Goal: Transaction & Acquisition: Download file/media

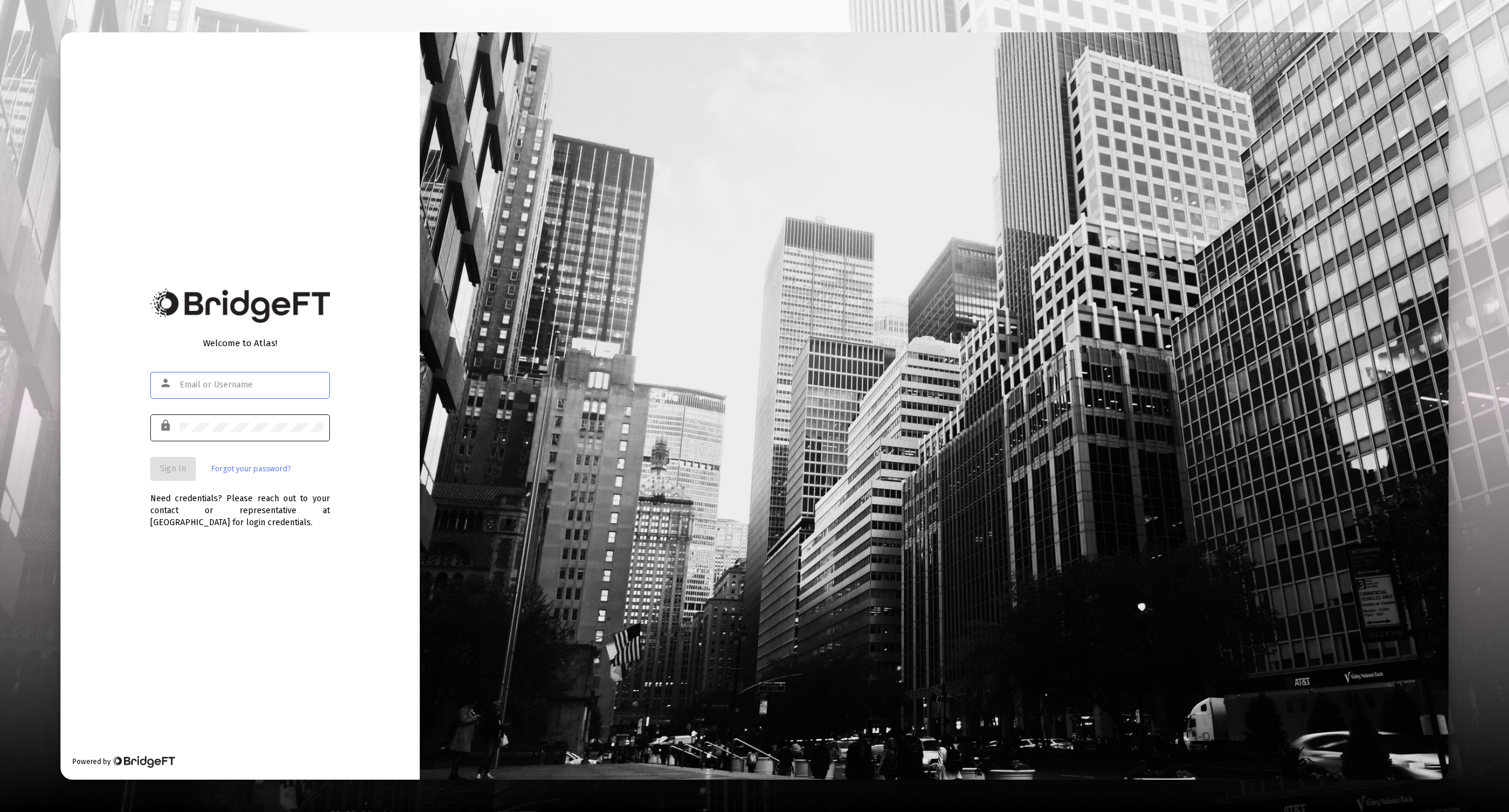
type input "[EMAIL_ADDRESS][DOMAIN_NAME]"
click at [245, 439] on div at bounding box center [251, 427] width 144 height 29
click at [189, 472] on button "Sign In" at bounding box center [172, 469] width 45 height 24
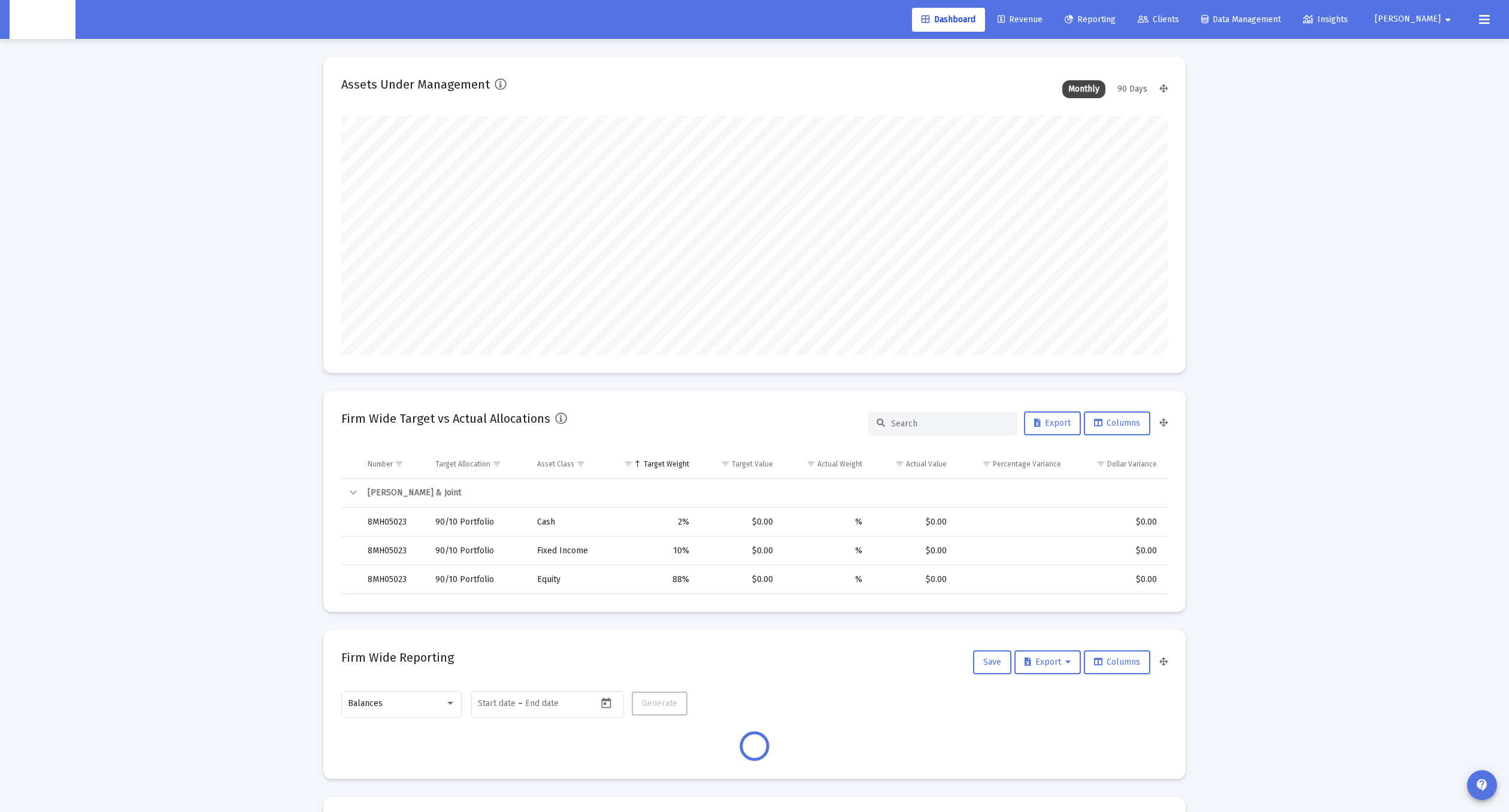
scroll to position [239, 444]
type input "[DATE]"
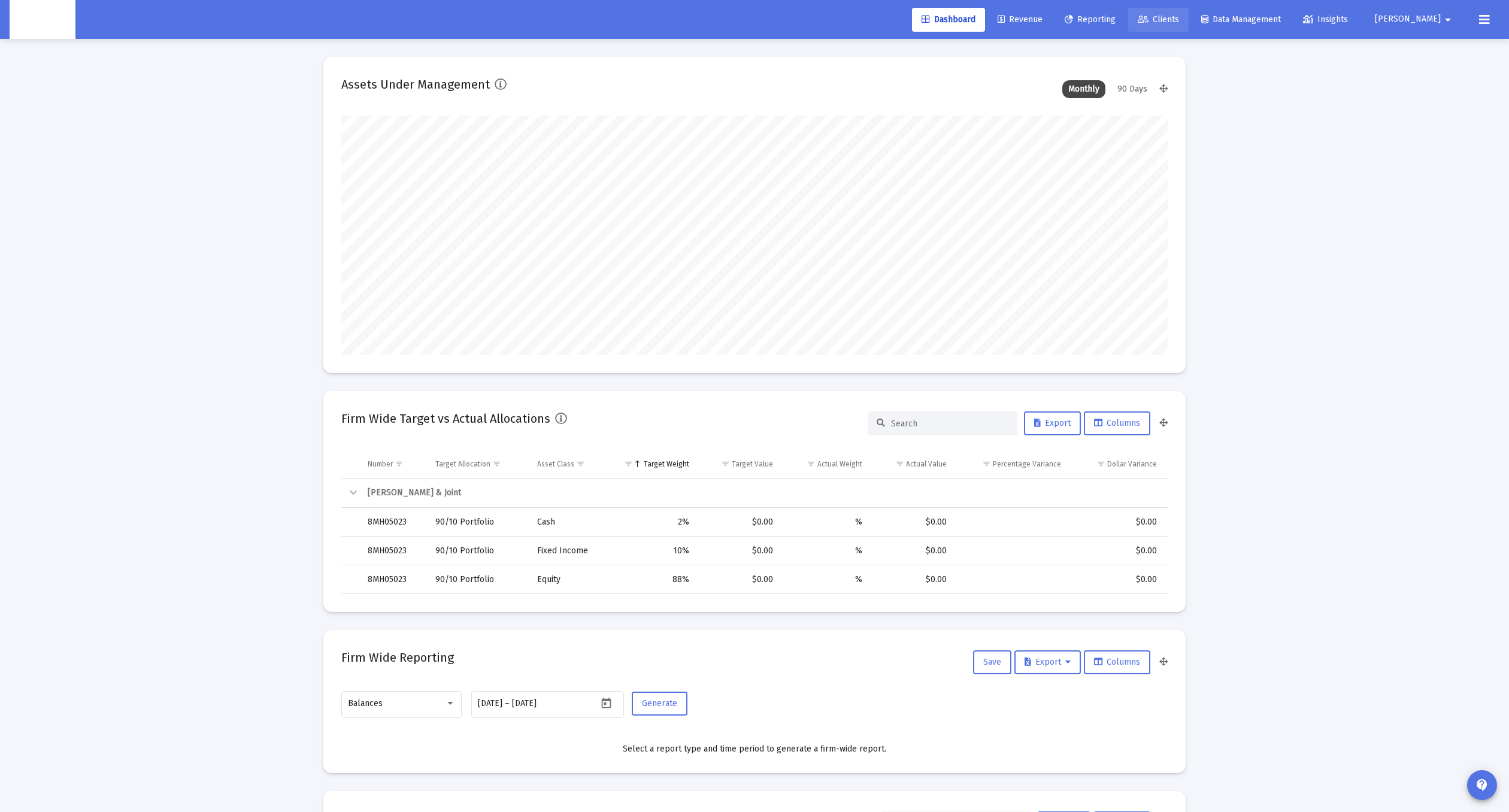
click at [1178, 22] on span "Clients" at bounding box center [1157, 19] width 41 height 10
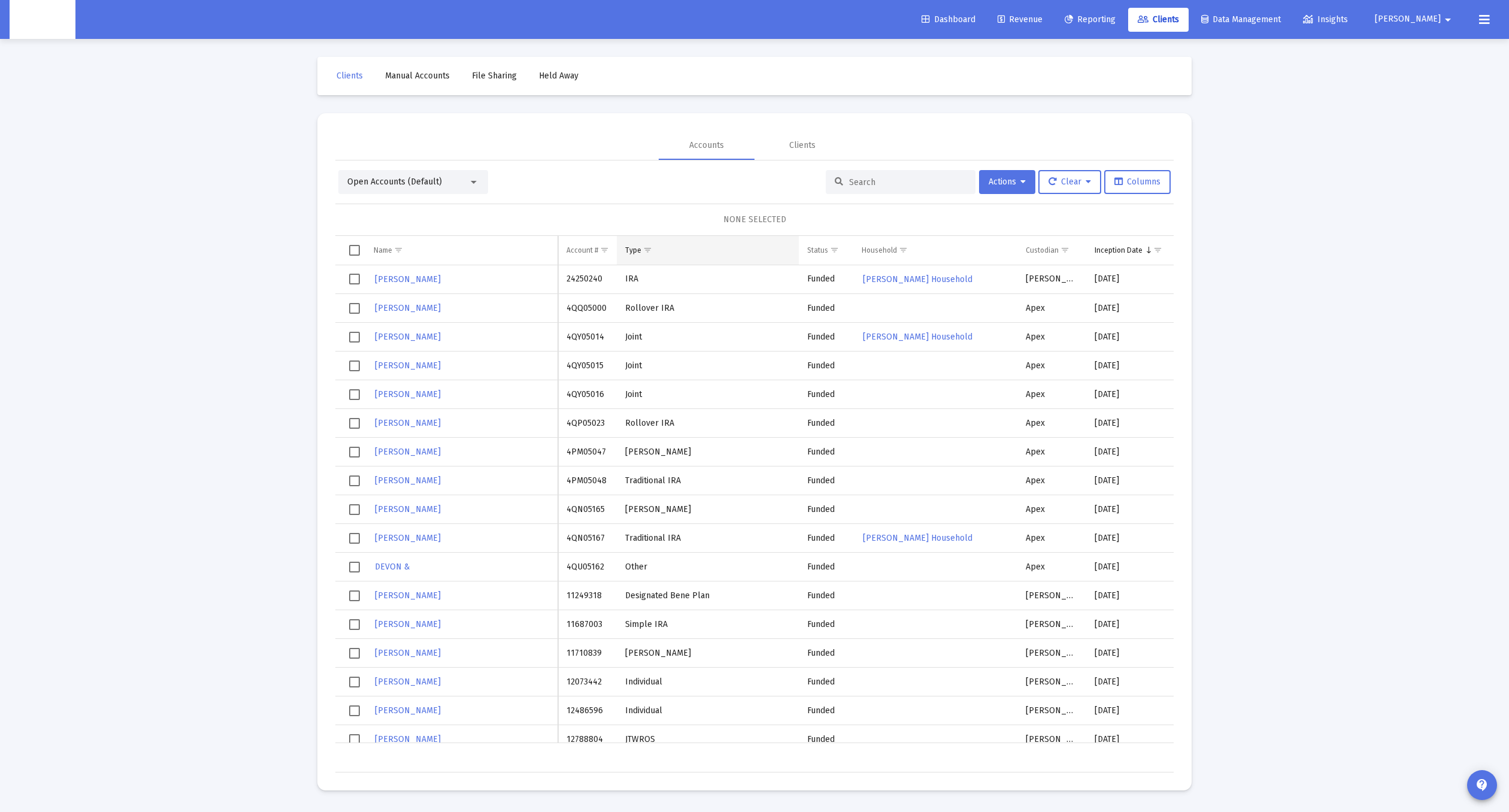
click at [648, 249] on span "Show filter options for column 'Type'" at bounding box center [647, 250] width 9 height 9
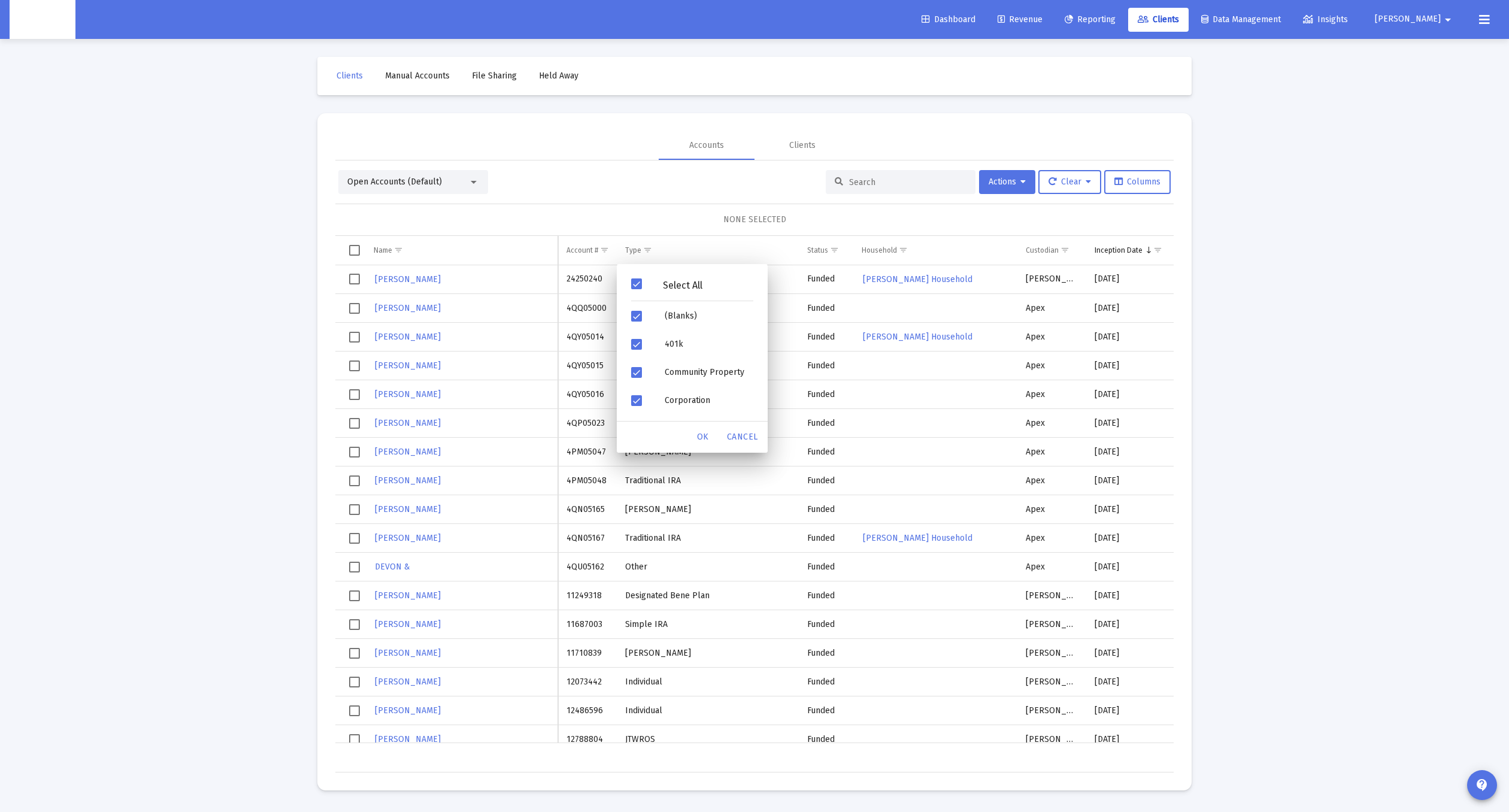
click at [634, 275] on div "Select All" at bounding box center [691, 286] width 141 height 30
click at [637, 290] on div "Select All" at bounding box center [691, 286] width 141 height 30
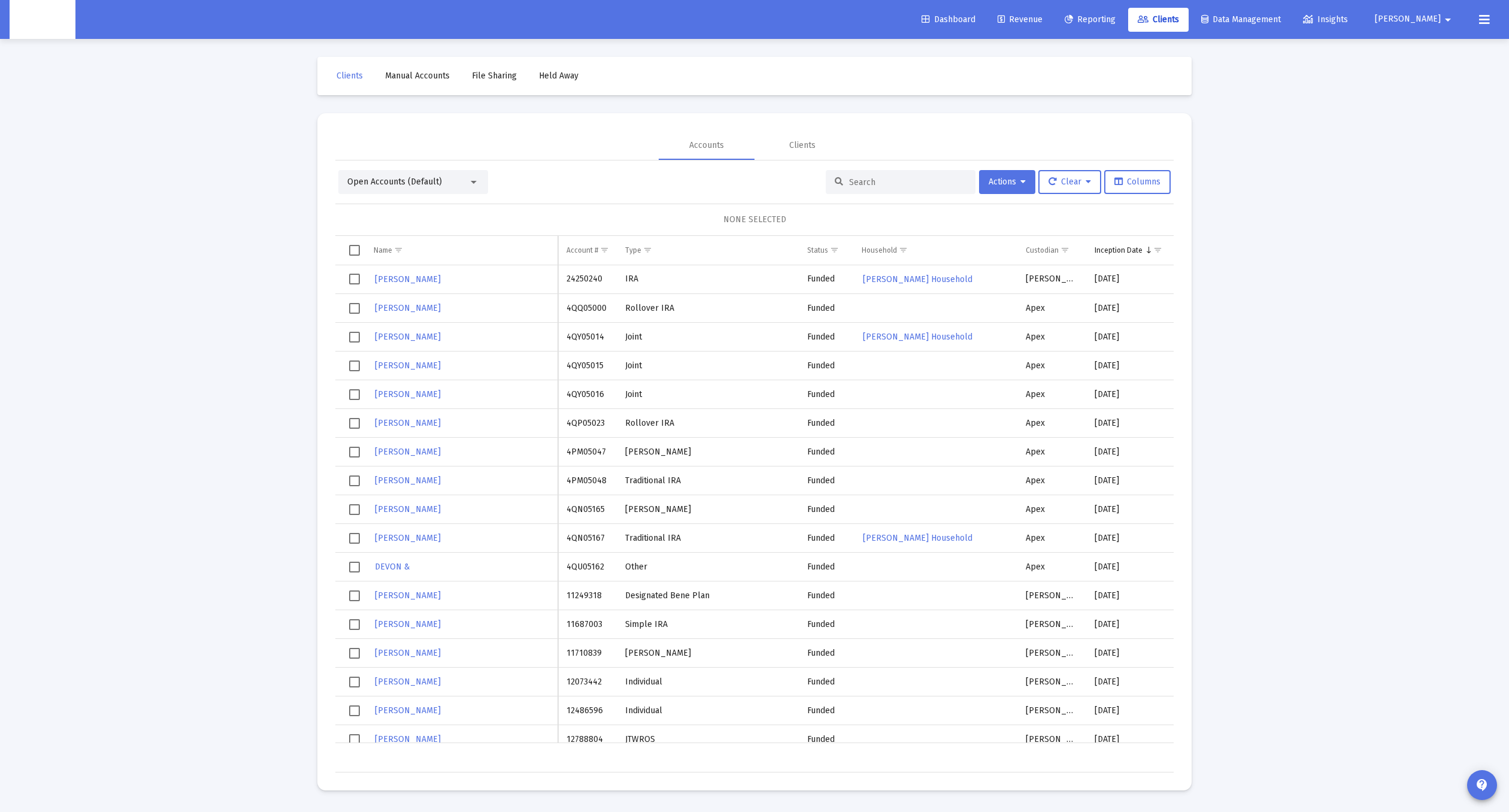
click at [1011, 224] on div "NONE SELECTED" at bounding box center [755, 219] width 819 height 12
click at [1068, 249] on span "Show filter options for column 'Custodian'" at bounding box center [1065, 250] width 9 height 9
click at [1039, 286] on span "Filter options" at bounding box center [1037, 284] width 11 height 11
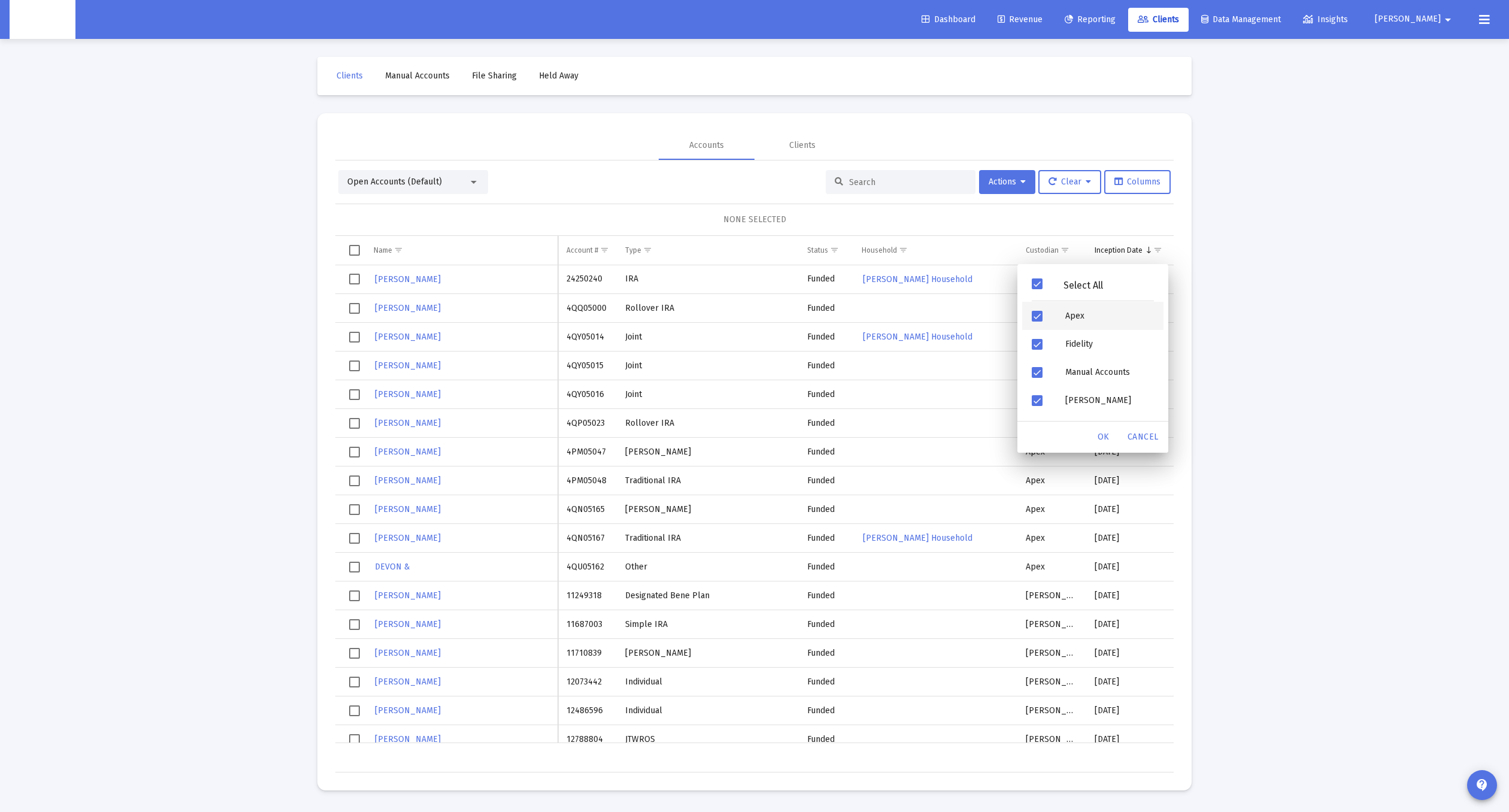
click at [1036, 315] on span "Filter options" at bounding box center [1037, 316] width 11 height 11
click at [1041, 377] on div "Filter options" at bounding box center [1037, 373] width 11 height 11
click at [1109, 433] on div "OK" at bounding box center [1104, 436] width 39 height 21
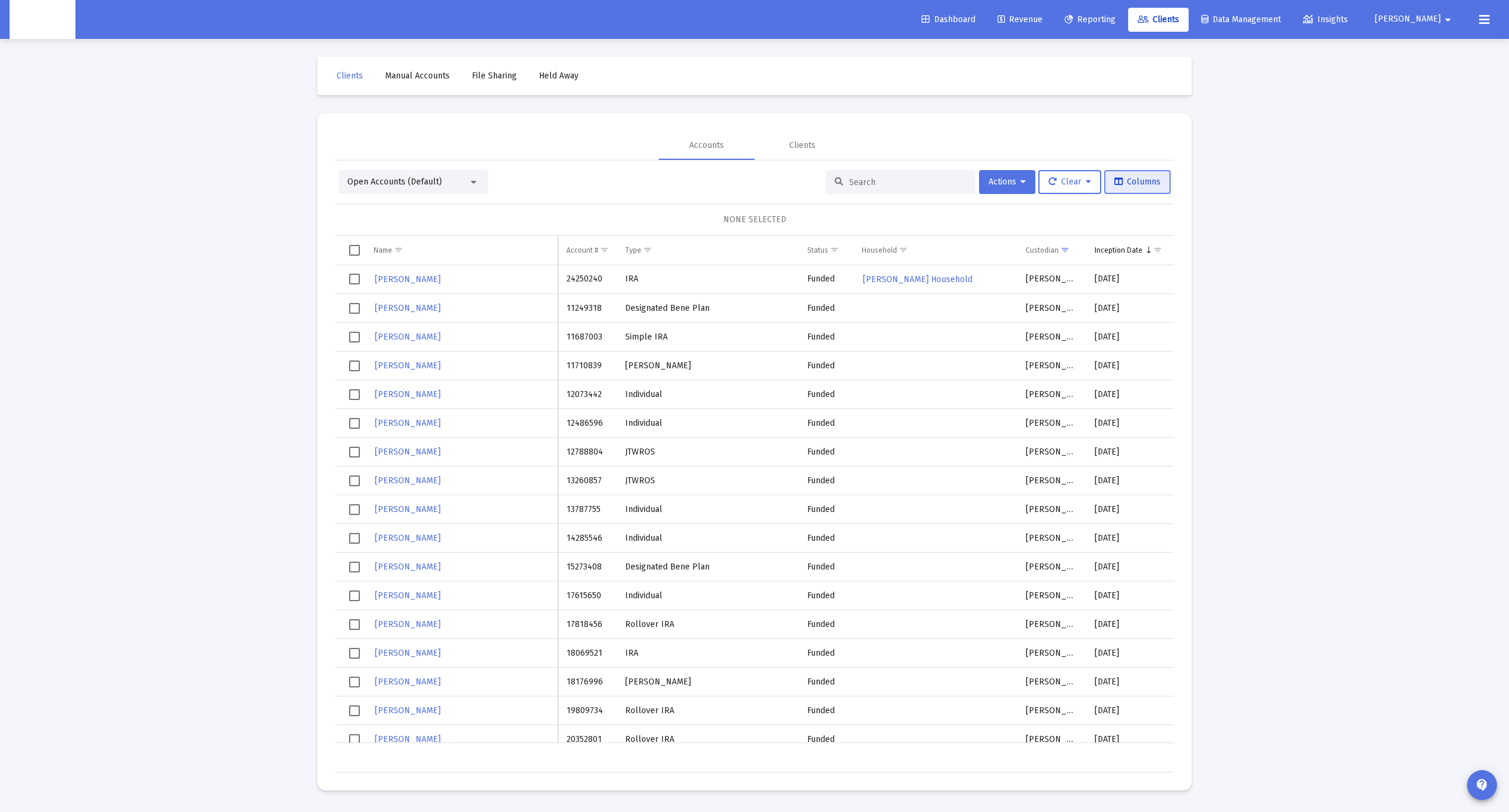
click at [1122, 180] on span "Columns" at bounding box center [1137, 181] width 46 height 10
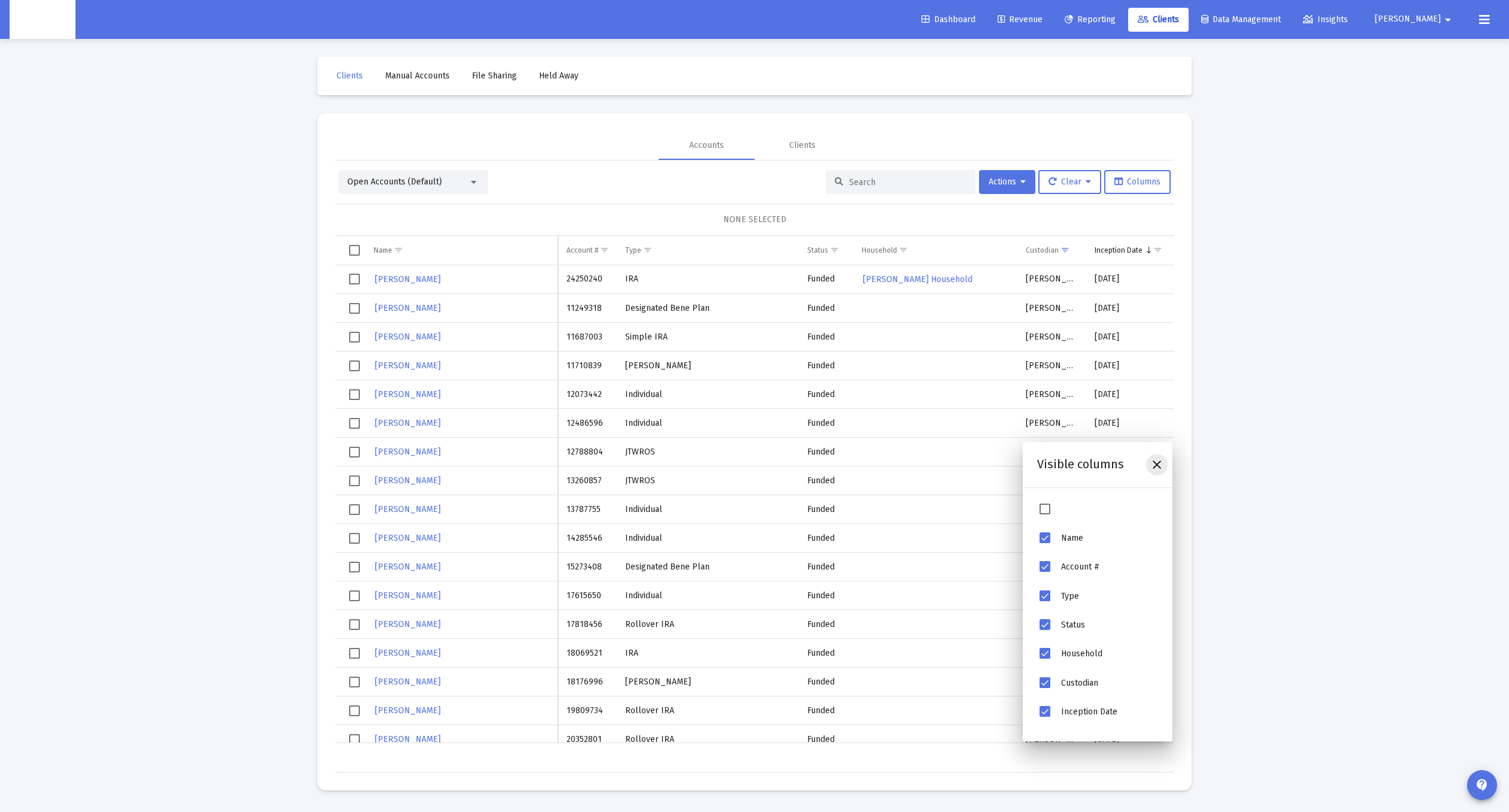
click at [1155, 464] on icon "Close" at bounding box center [1156, 465] width 15 height 15
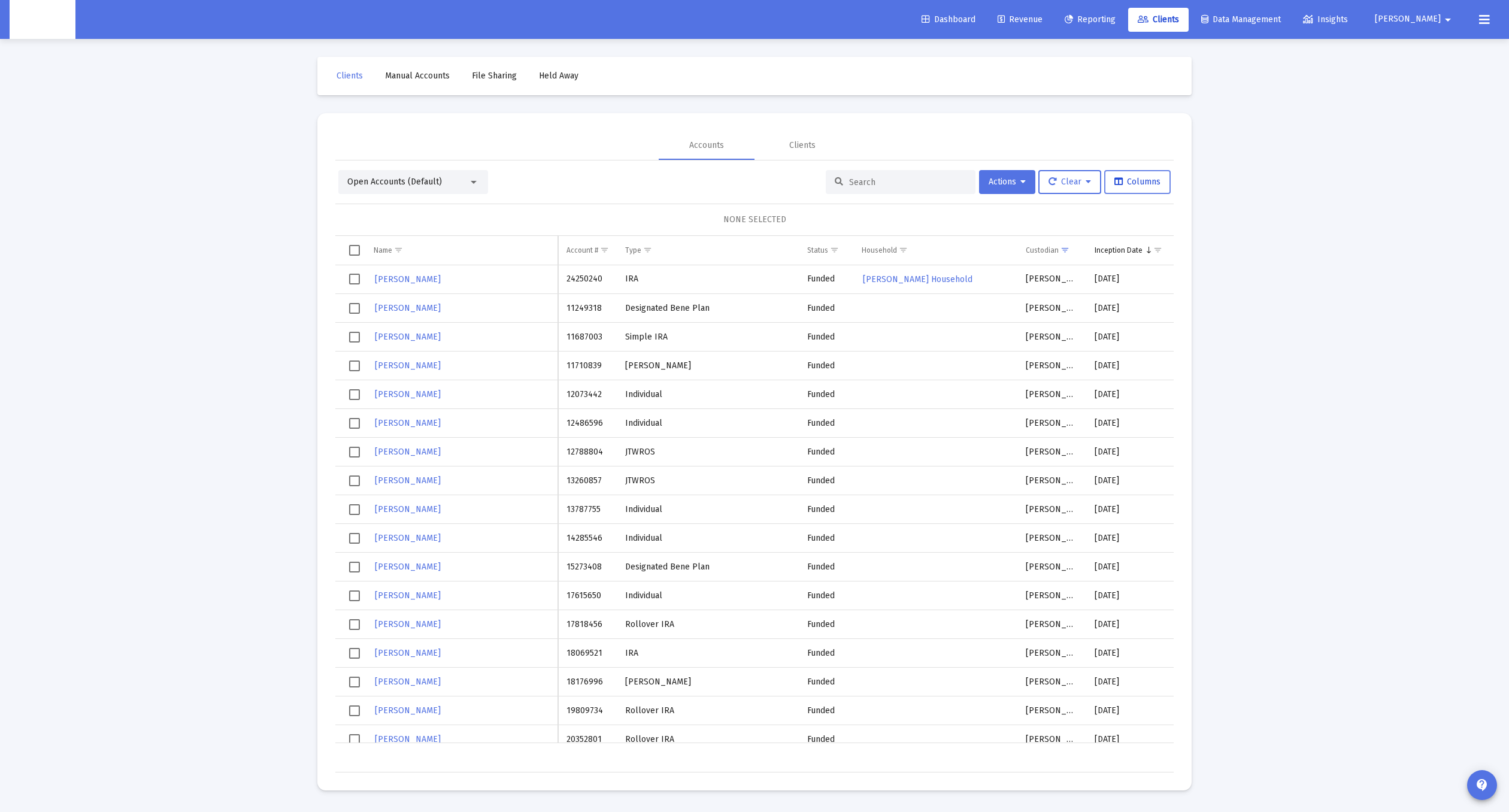
click at [1135, 188] on button "Columns" at bounding box center [1137, 182] width 66 height 24
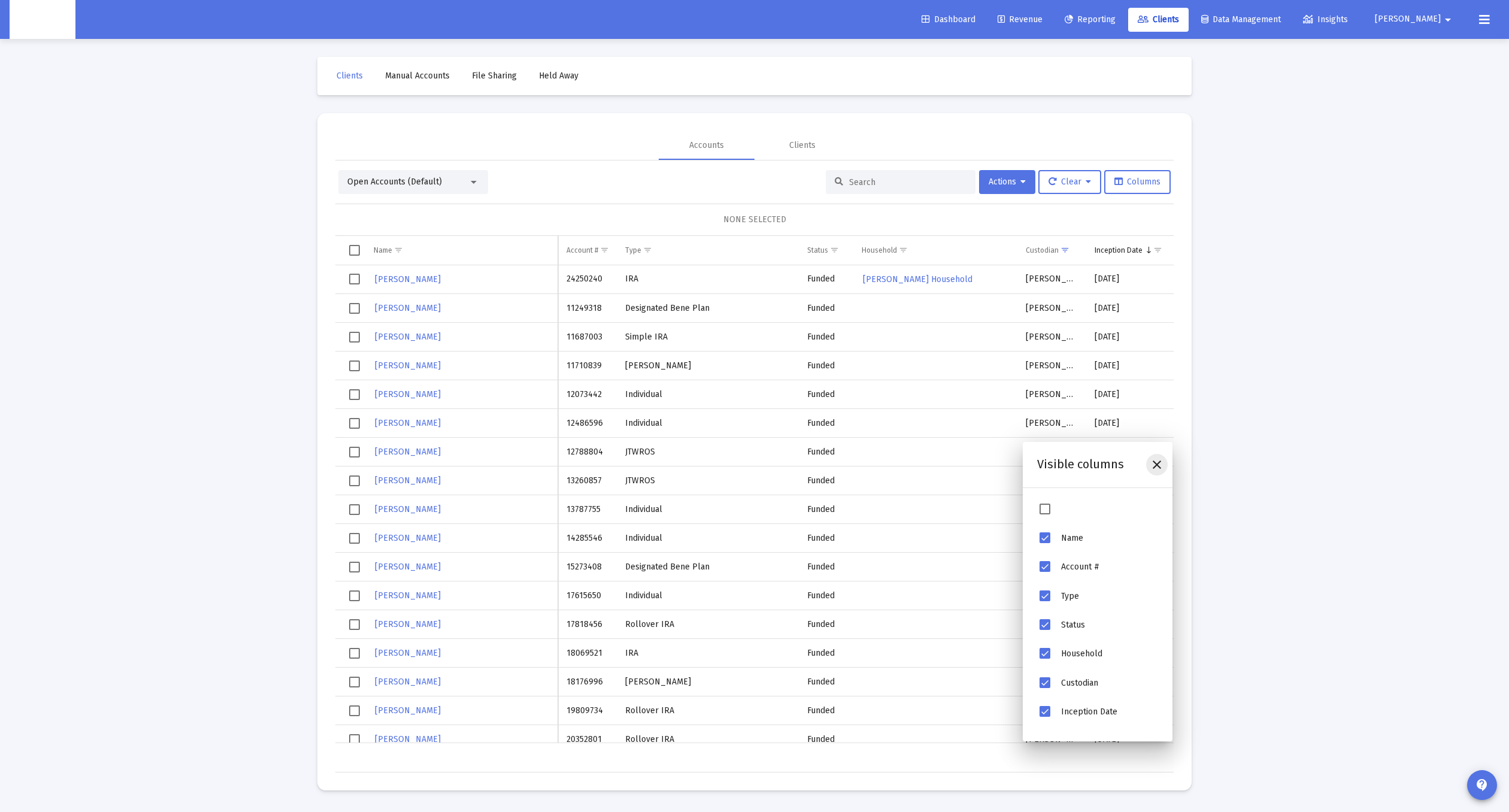
click at [1158, 466] on icon "Close" at bounding box center [1156, 465] width 15 height 15
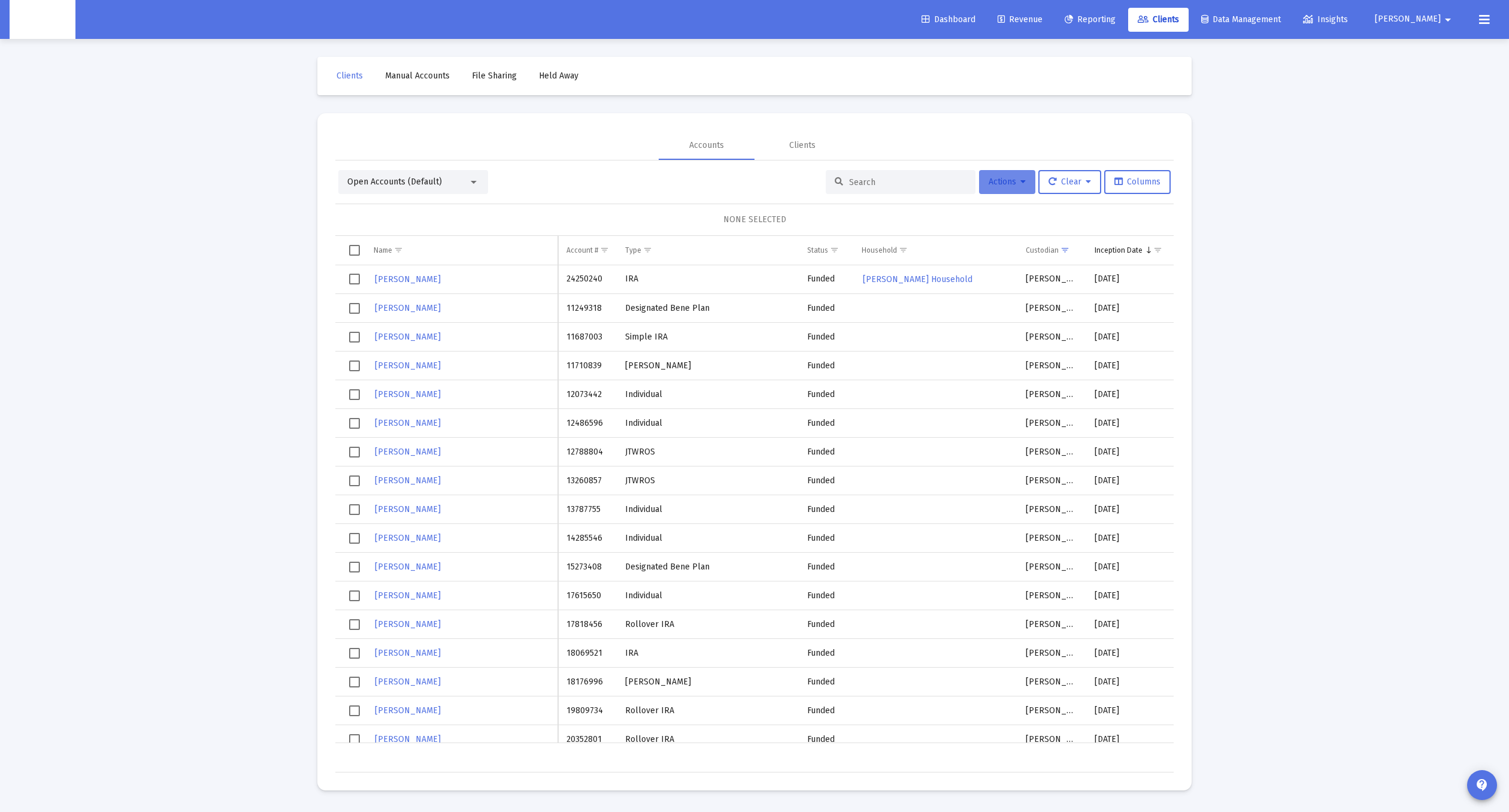
click at [1021, 189] on button "Actions" at bounding box center [1006, 182] width 56 height 24
click at [1118, 273] on button "Export All Rows" at bounding box center [1140, 270] width 81 height 29
